Goal: Find specific page/section: Find specific page/section

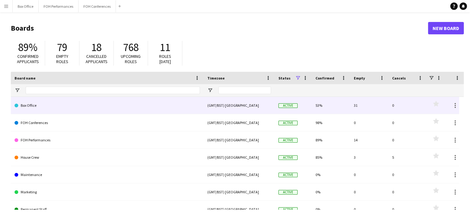
click at [42, 109] on link "Box Office" at bounding box center [108, 105] width 186 height 17
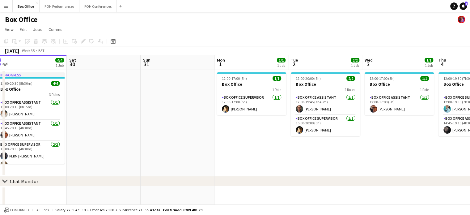
scroll to position [0, 282]
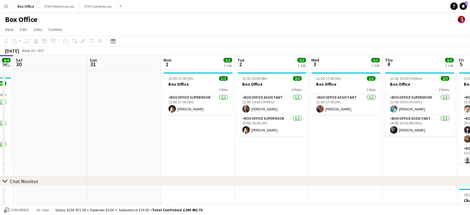
drag, startPoint x: 315, startPoint y: 63, endPoint x: 181, endPoint y: 65, distance: 134.5
click at [181, 65] on app-calendar-viewport "Tue 26 2/2 1 Job Wed 27 1/1 1 Job Thu 28 1/1 1 Job Fri 29 4/4 1 Job Sat 30 Sun …" at bounding box center [235, 149] width 470 height 189
